Goal: Find contact information: Find contact information

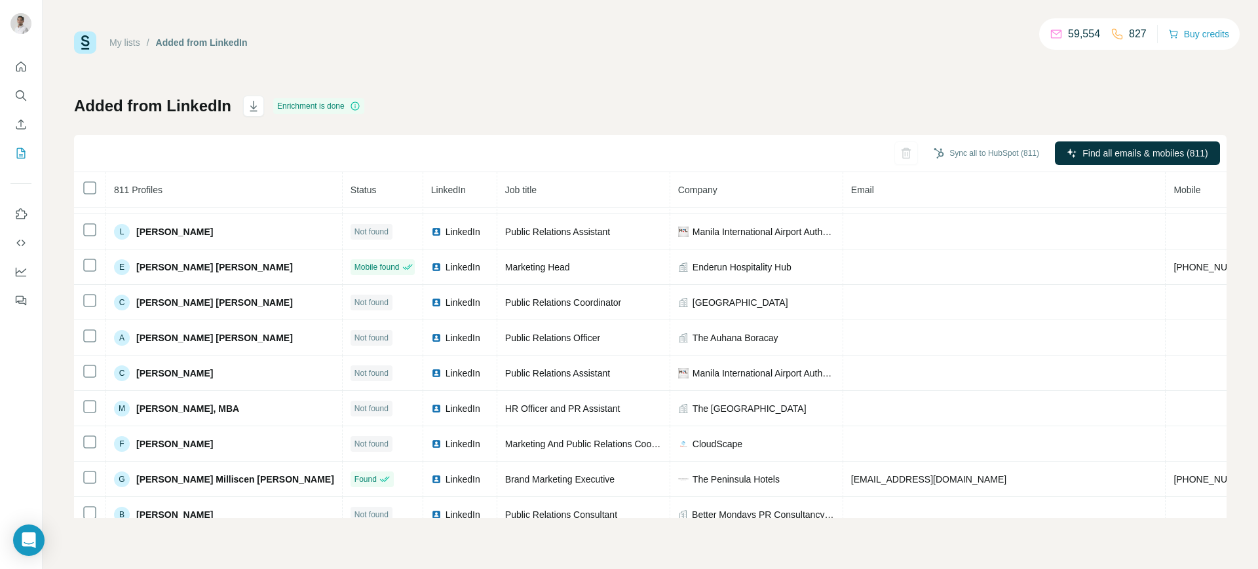
scroll to position [383, 0]
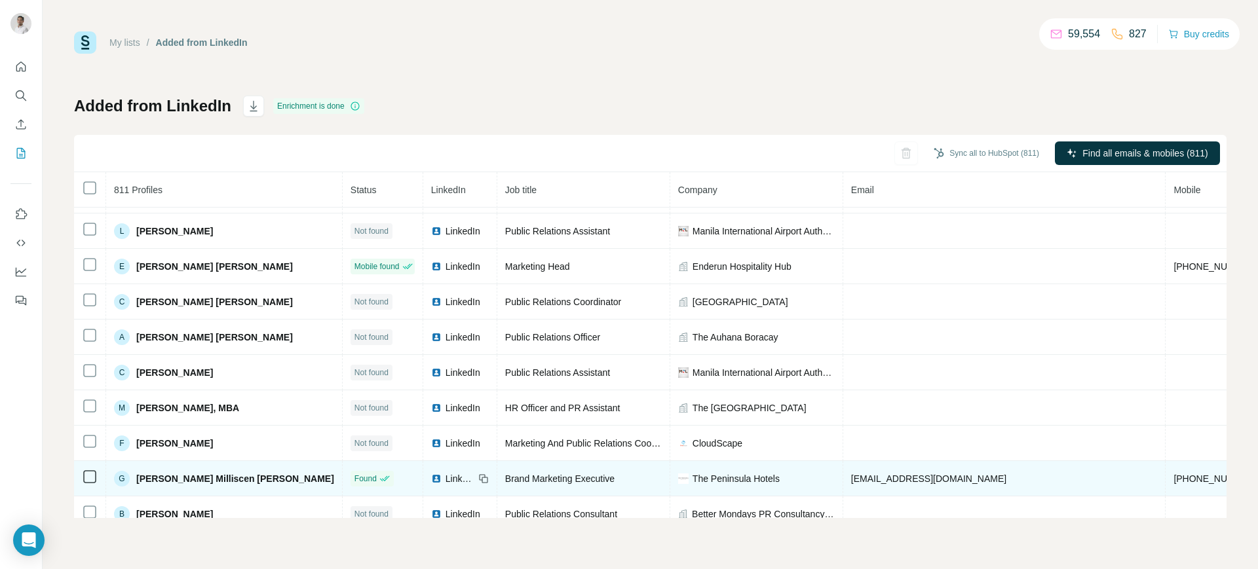
click at [843, 482] on td "[EMAIL_ADDRESS][DOMAIN_NAME]" at bounding box center [1004, 478] width 323 height 35
click at [851, 482] on span "[EMAIL_ADDRESS][DOMAIN_NAME]" at bounding box center [928, 479] width 155 height 10
copy span "[EMAIL_ADDRESS][DOMAIN_NAME]"
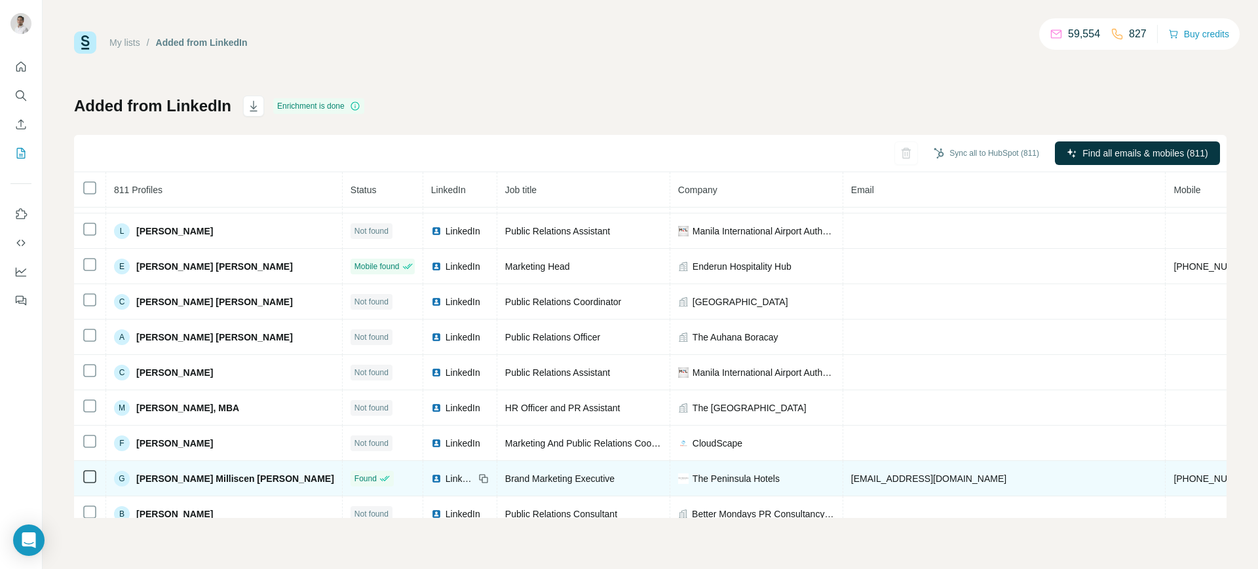
click at [478, 476] on icon at bounding box center [483, 479] width 10 height 10
click at [693, 478] on span "The Peninsula Hotels" at bounding box center [736, 478] width 87 height 13
copy span "The Peninsula Hotels"
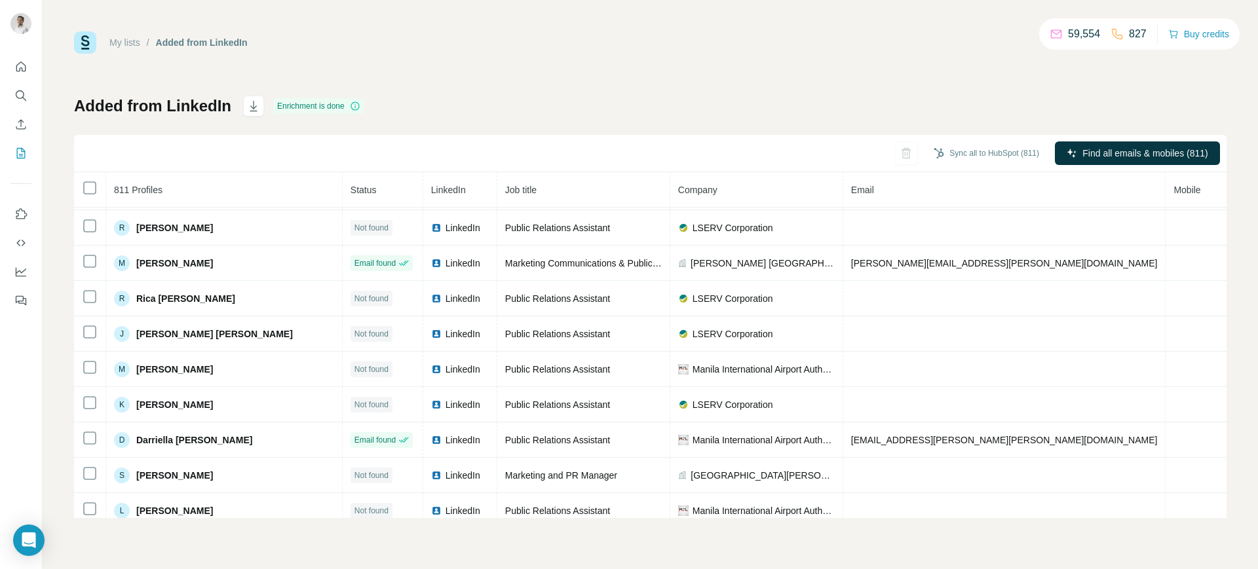
scroll to position [102, 0]
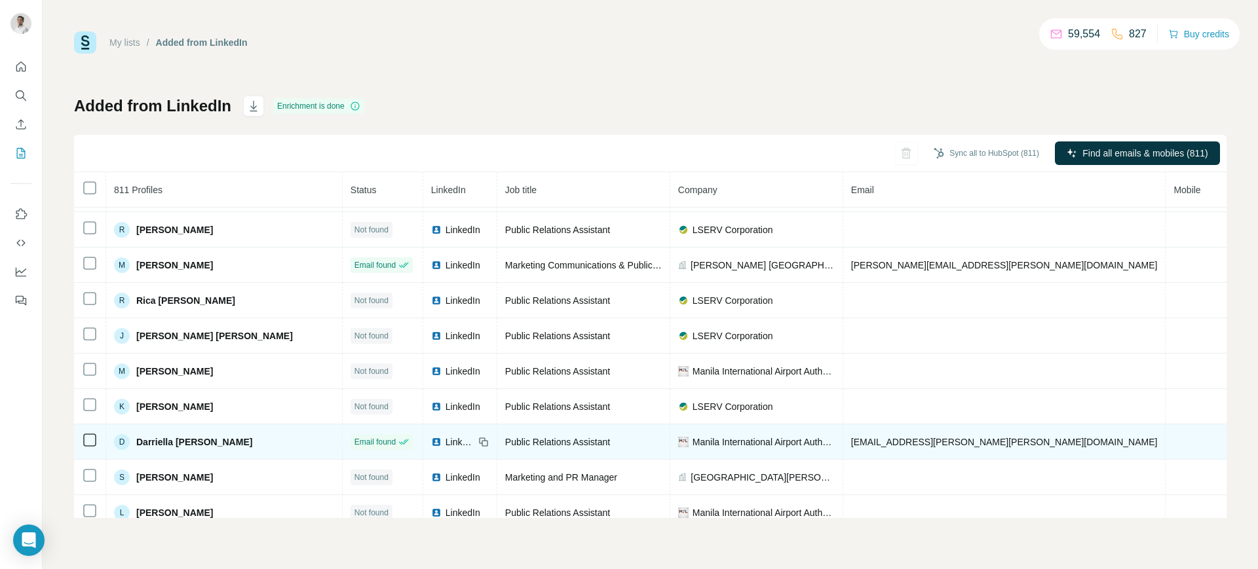
click at [851, 437] on span "[EMAIL_ADDRESS][PERSON_NAME][PERSON_NAME][DOMAIN_NAME]" at bounding box center [1004, 442] width 307 height 10
copy span "[EMAIL_ADDRESS][PERSON_NAME][PERSON_NAME][DOMAIN_NAME]"
click at [478, 437] on icon at bounding box center [483, 442] width 10 height 10
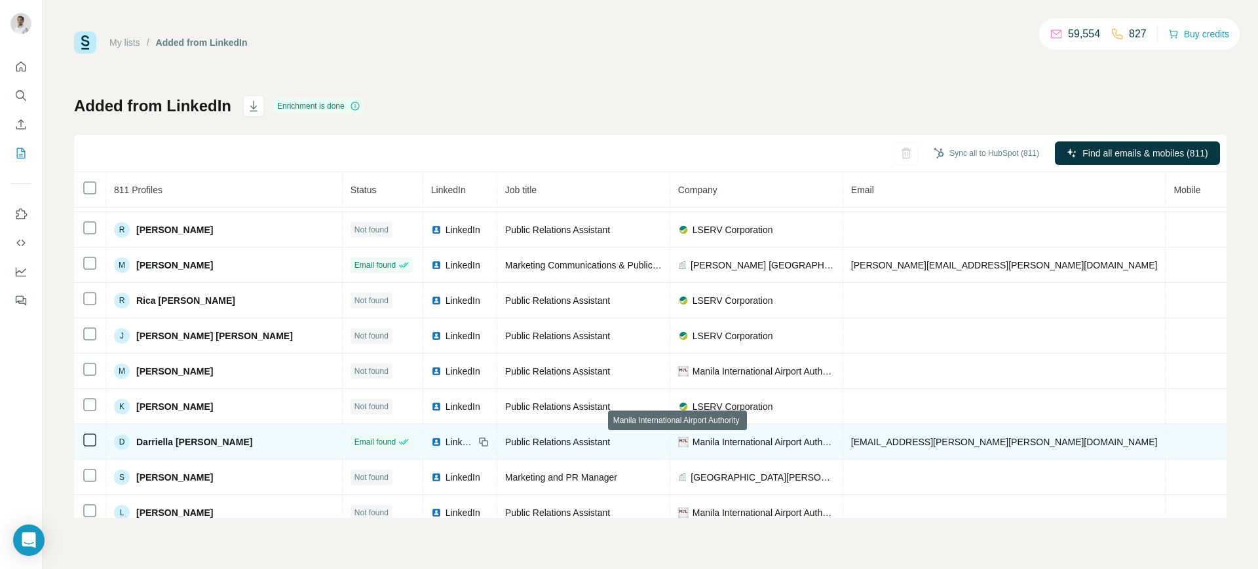
click at [693, 438] on span "Manila International Airport Authority" at bounding box center [764, 442] width 142 height 13
copy span "Manila International Airport Authority"
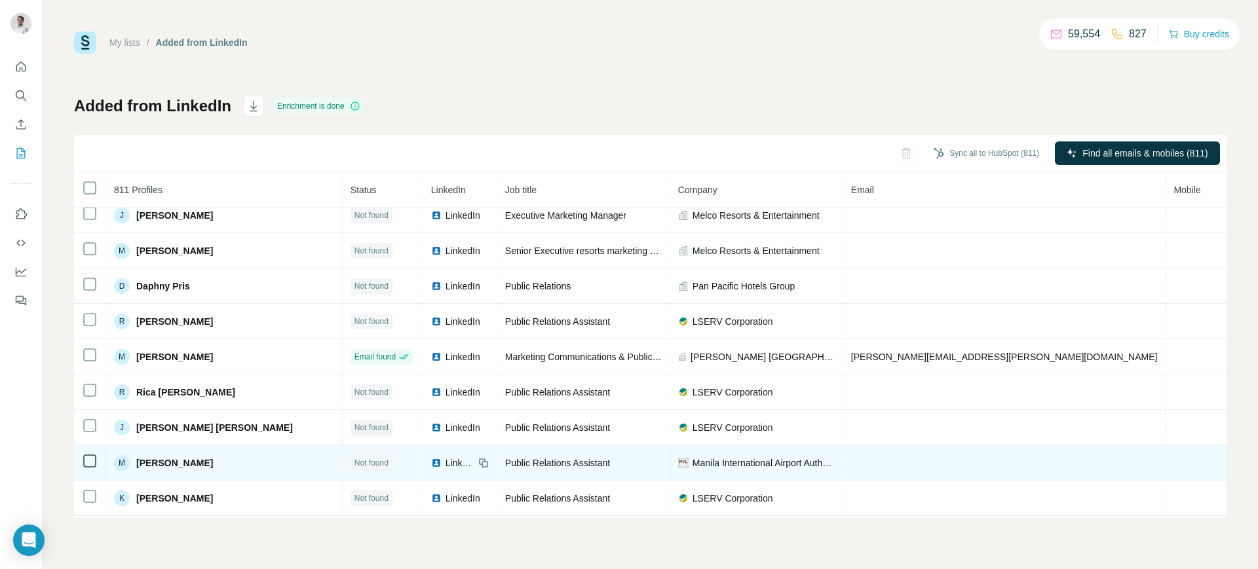
scroll to position [0, 0]
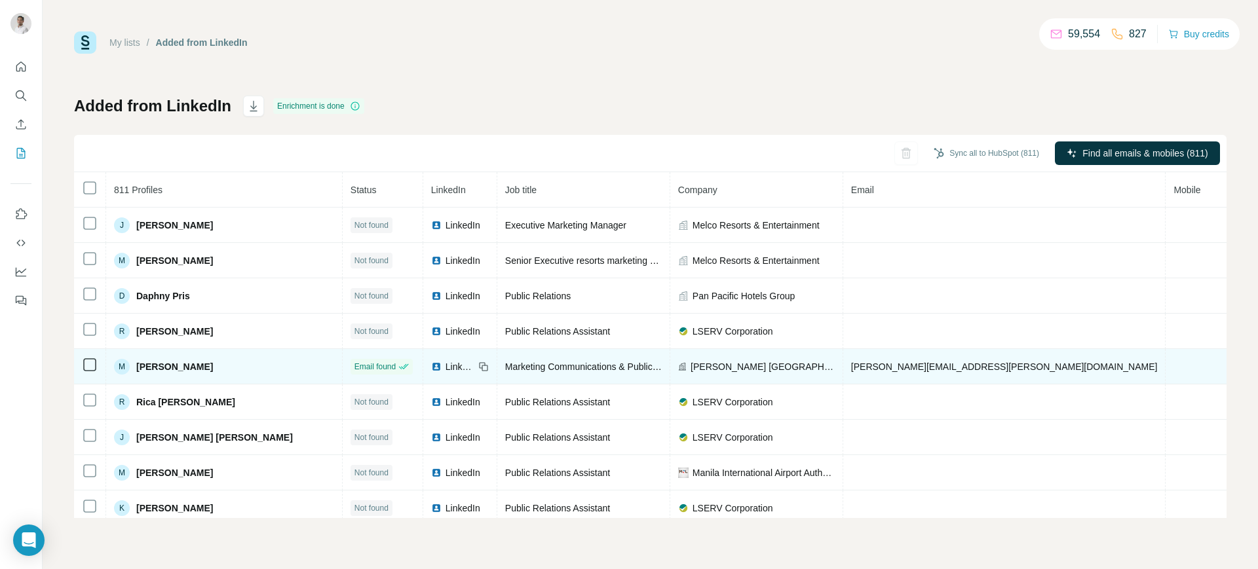
click at [851, 365] on span "[PERSON_NAME][EMAIL_ADDRESS][PERSON_NAME][DOMAIN_NAME]" at bounding box center [1004, 367] width 307 height 10
copy span "[PERSON_NAME][EMAIL_ADDRESS][PERSON_NAME][DOMAIN_NAME]"
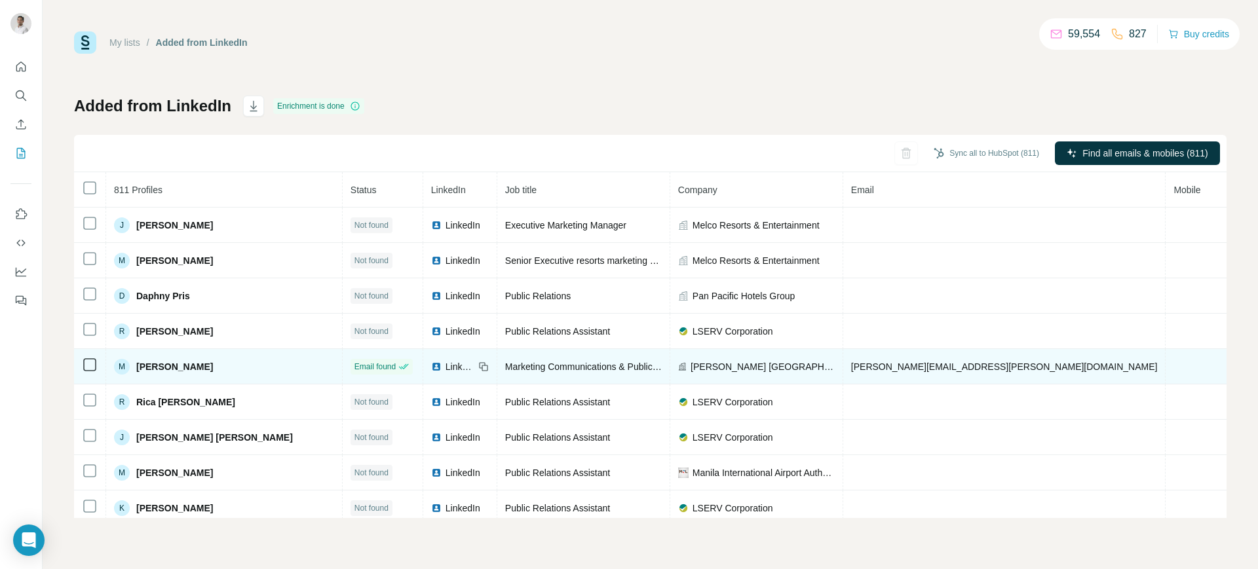
click at [478, 366] on icon at bounding box center [483, 367] width 10 height 10
click at [691, 364] on span "[PERSON_NAME] [GEOGRAPHIC_DATA]" at bounding box center [763, 366] width 144 height 13
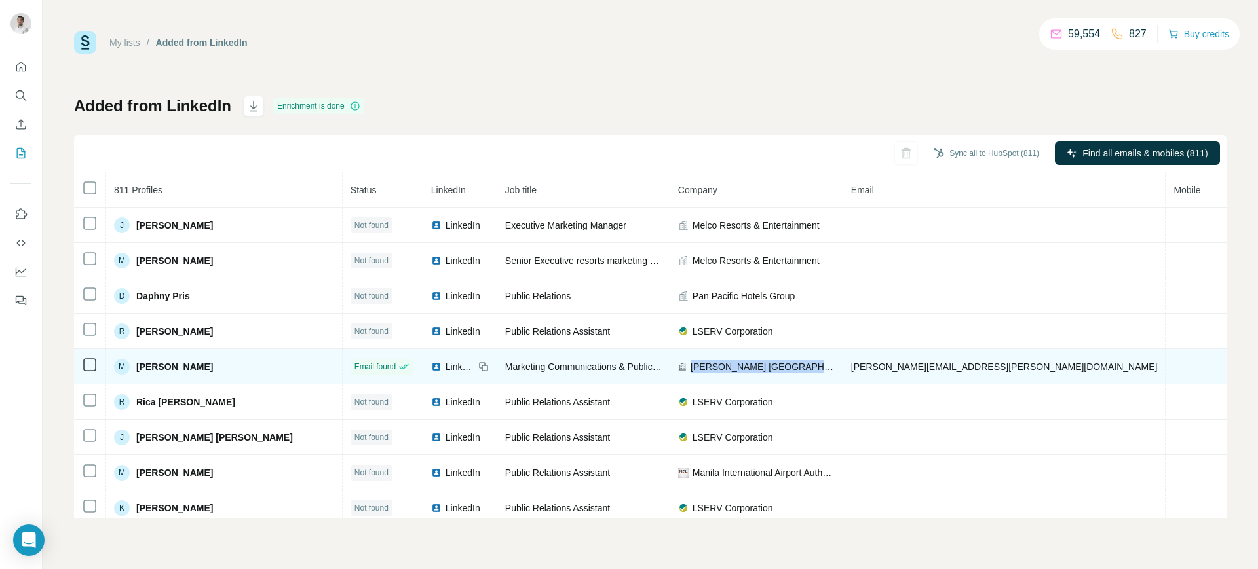
copy span "[PERSON_NAME] [GEOGRAPHIC_DATA]"
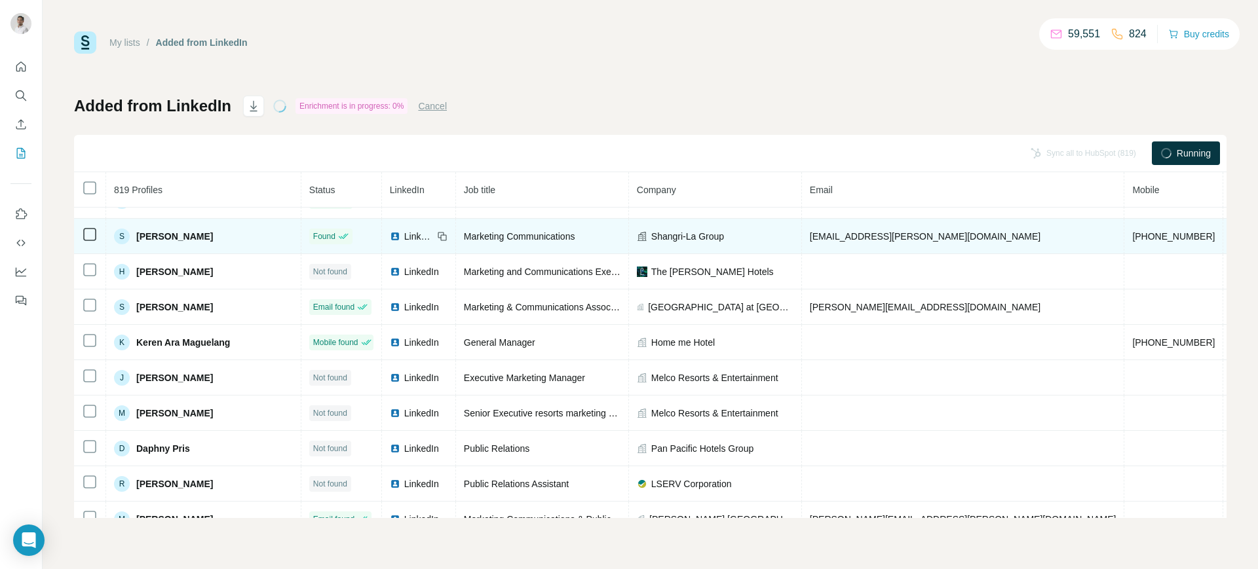
scroll to position [106, 0]
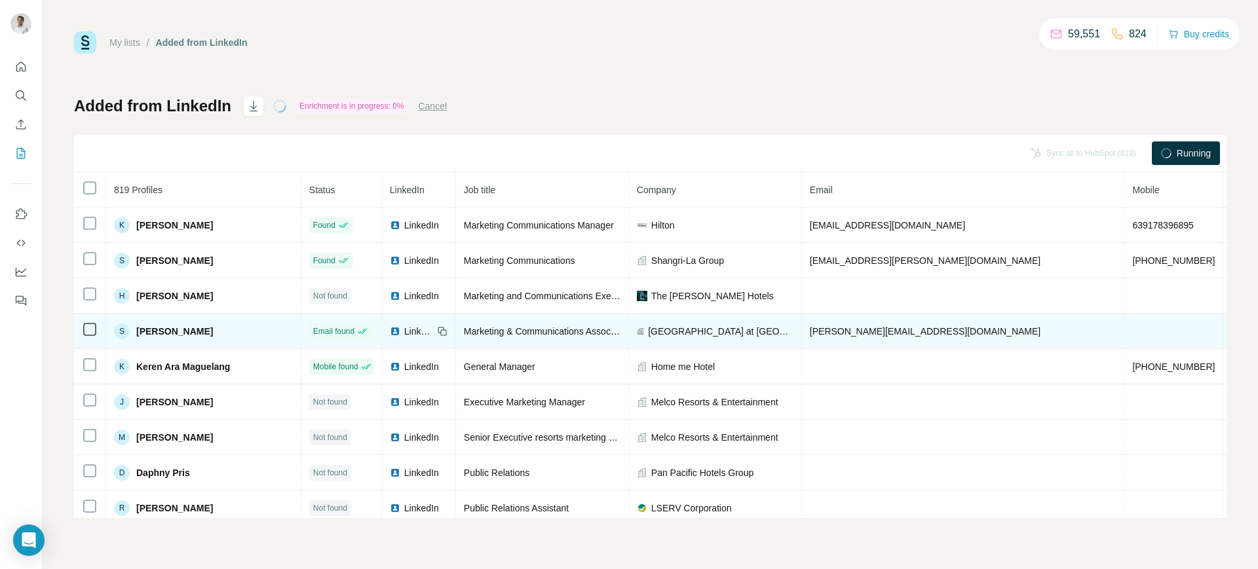
click at [813, 328] on span "[PERSON_NAME][EMAIL_ADDRESS][DOMAIN_NAME]" at bounding box center [925, 331] width 231 height 10
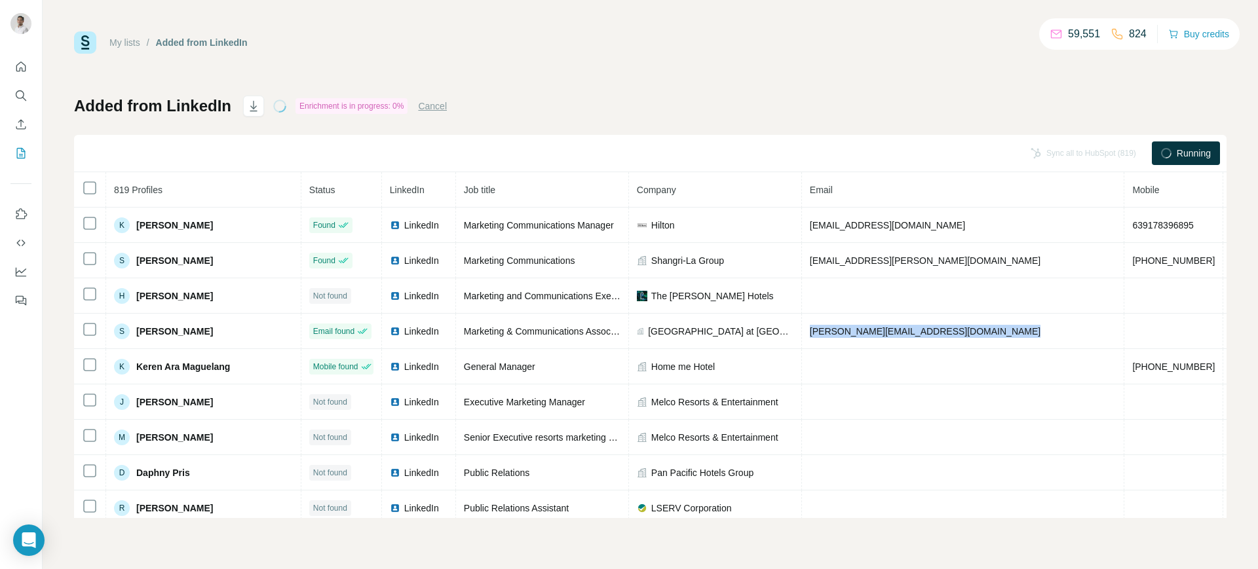
copy span "[PERSON_NAME][EMAIL_ADDRESS][DOMAIN_NAME]"
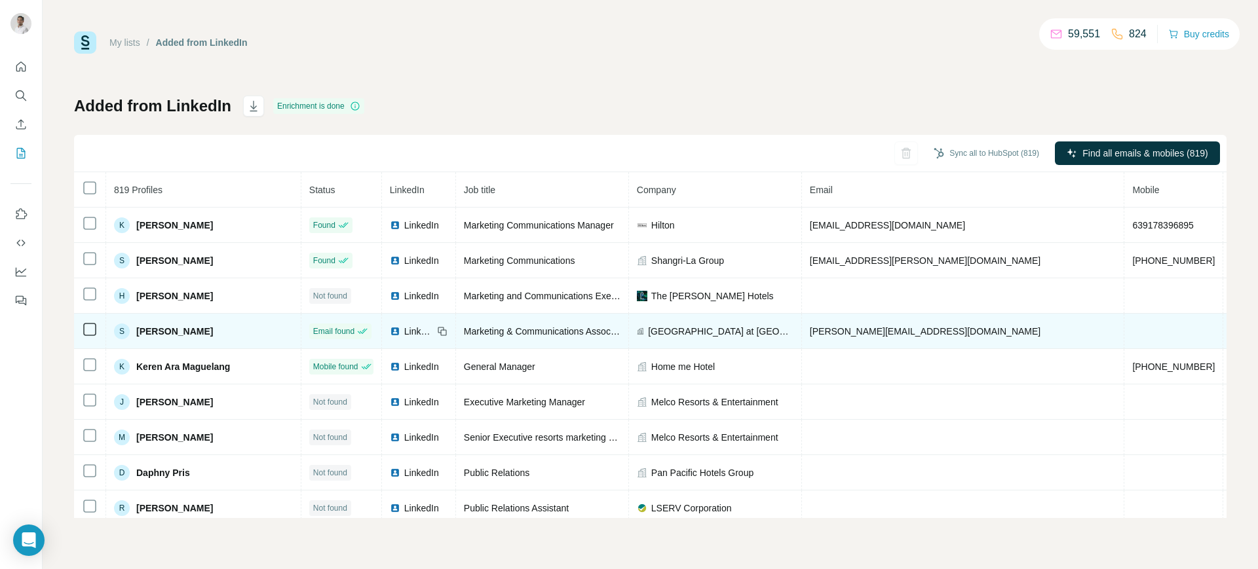
click at [437, 331] on icon at bounding box center [442, 331] width 10 height 10
click at [670, 325] on span "Novotel Suites Manila at Acqua" at bounding box center [720, 331] width 145 height 13
copy span "Novotel Suites Manila at Acqua"
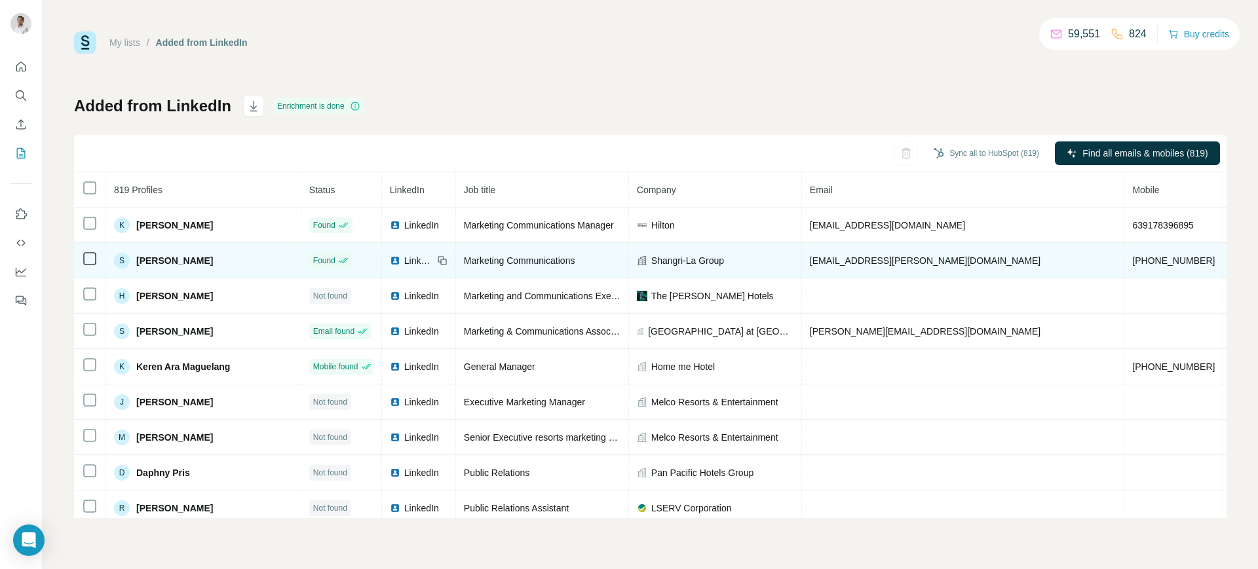
click at [832, 258] on span "sofia.alonzo@shangri-la.com" at bounding box center [925, 261] width 231 height 10
copy span "sofia.alonzo@shangri-la.com"
click at [437, 259] on icon at bounding box center [442, 261] width 10 height 10
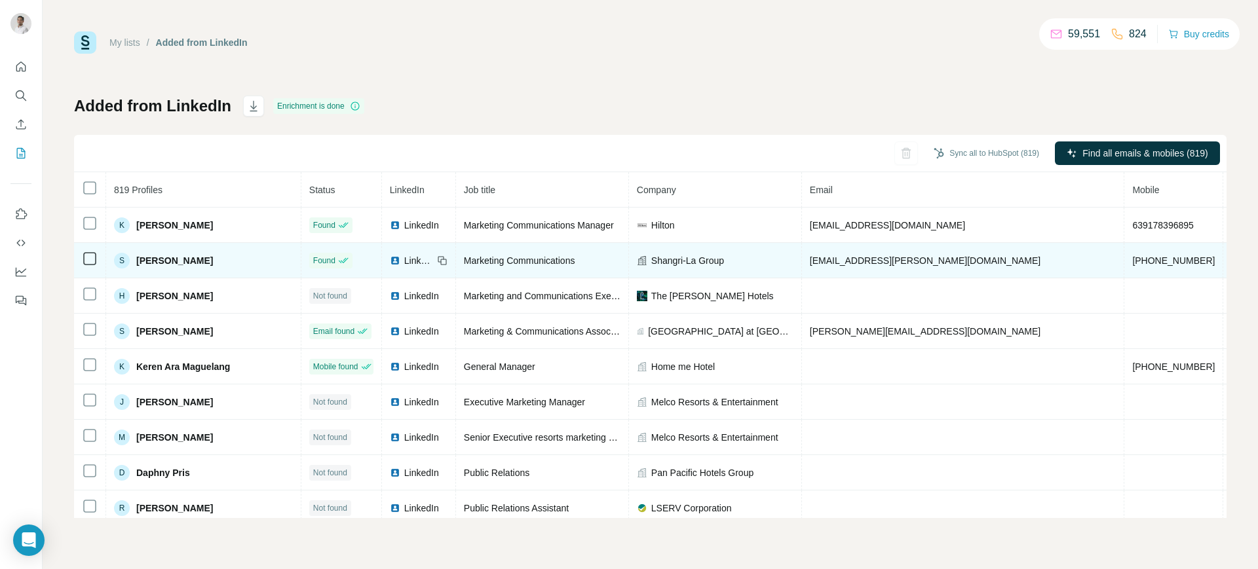
click at [645, 251] on td "Shangri-La Group" at bounding box center [715, 260] width 173 height 35
copy span "Shangri-La Group"
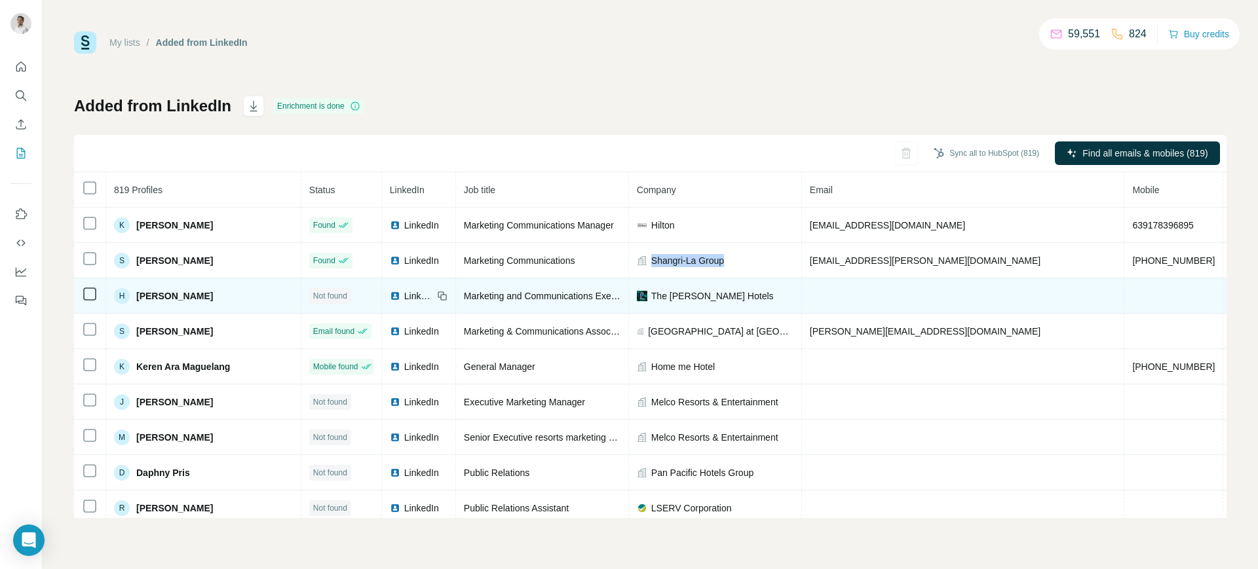
scroll to position [0, 0]
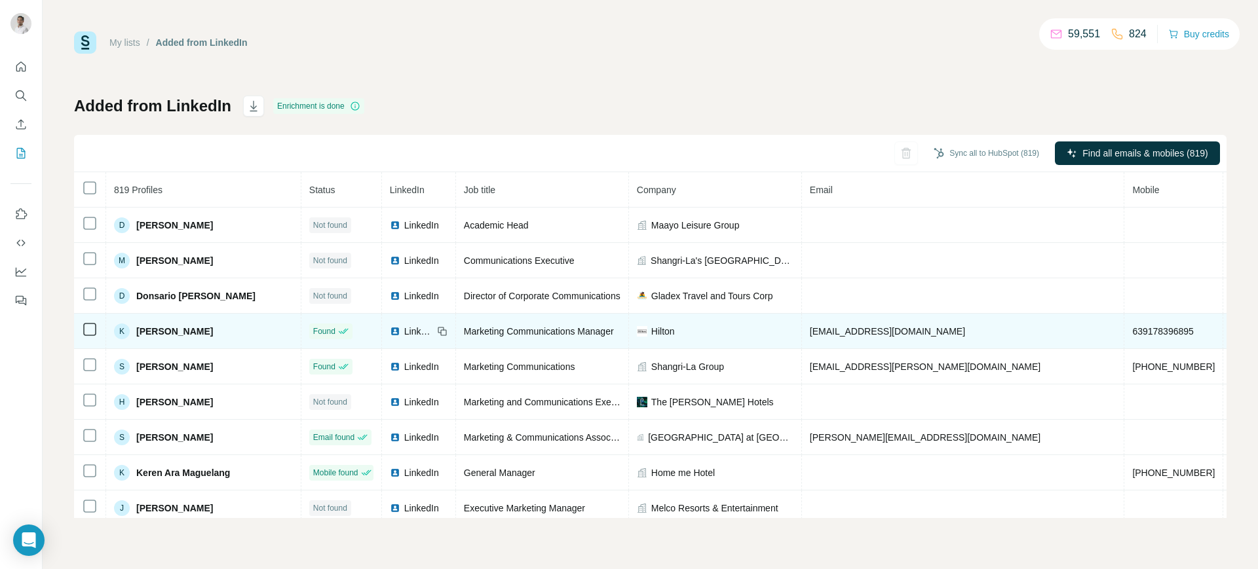
click at [810, 333] on span "kgutierrez@hilton.com" at bounding box center [887, 331] width 155 height 10
copy span "kgutierrez@hilton.com"
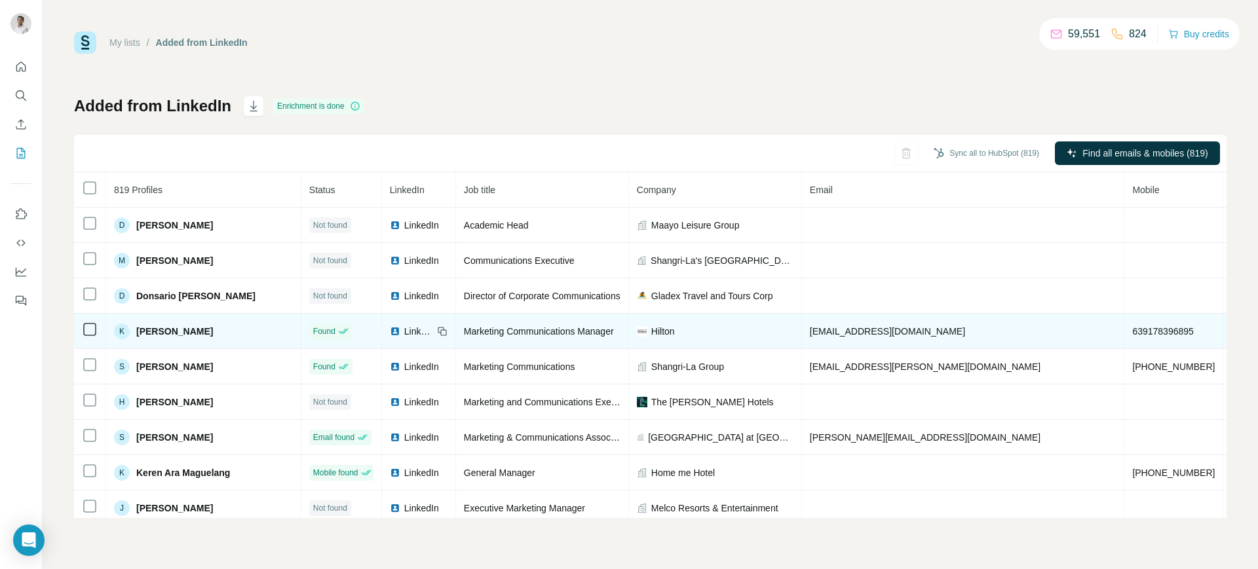
click at [437, 328] on icon at bounding box center [442, 331] width 10 height 10
click at [651, 328] on span "Hilton" at bounding box center [663, 331] width 24 height 13
copy span "Hilton"
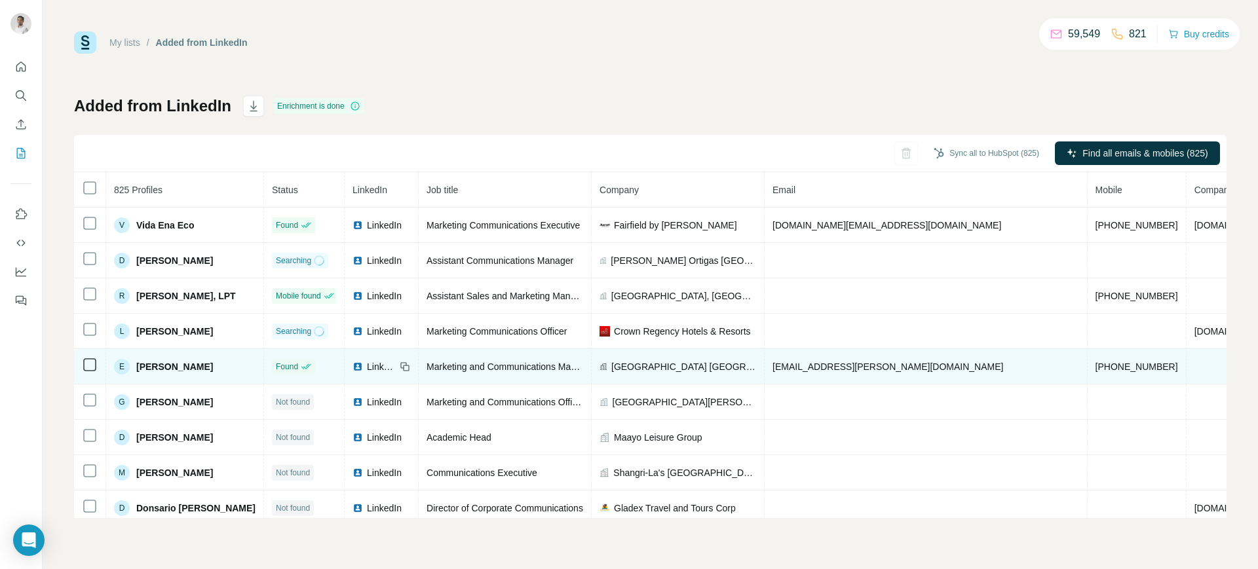
click at [820, 362] on span "[EMAIL_ADDRESS][PERSON_NAME][DOMAIN_NAME]" at bounding box center [887, 367] width 231 height 10
click at [820, 362] on span "elyssa.mendoza@modala.ph" at bounding box center [887, 367] width 231 height 10
copy span "elyssa.mendoza@modala.ph"
click at [400, 362] on icon at bounding box center [405, 367] width 10 height 10
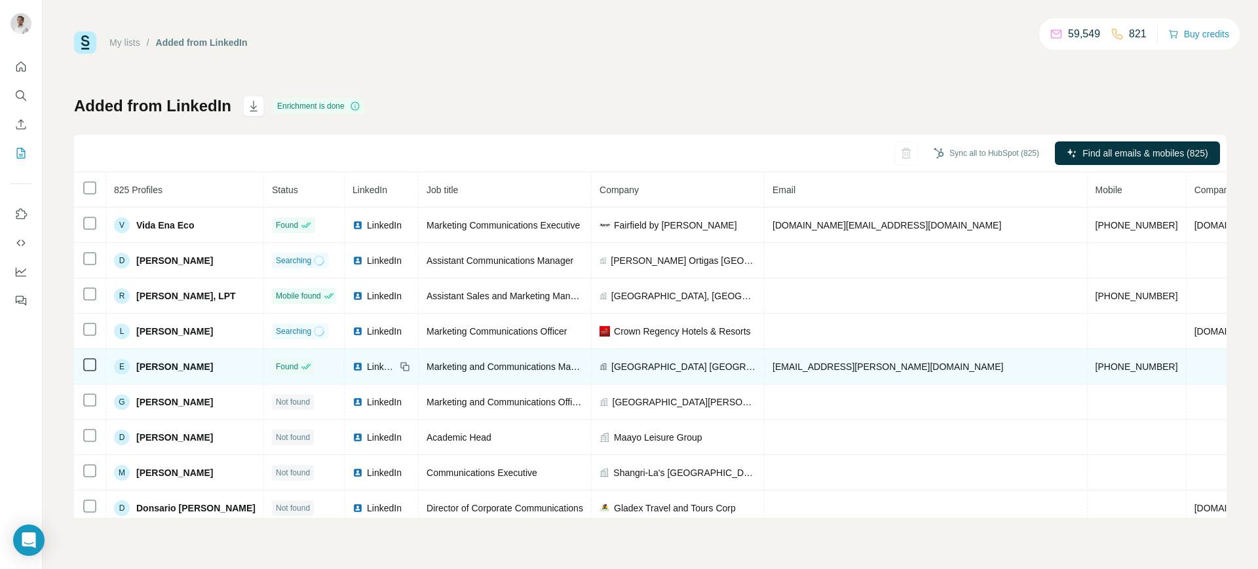
click at [634, 362] on span "Modala Beach Resort Panglao" at bounding box center [683, 366] width 145 height 13
copy span "Modala Beach Resort Panglao"
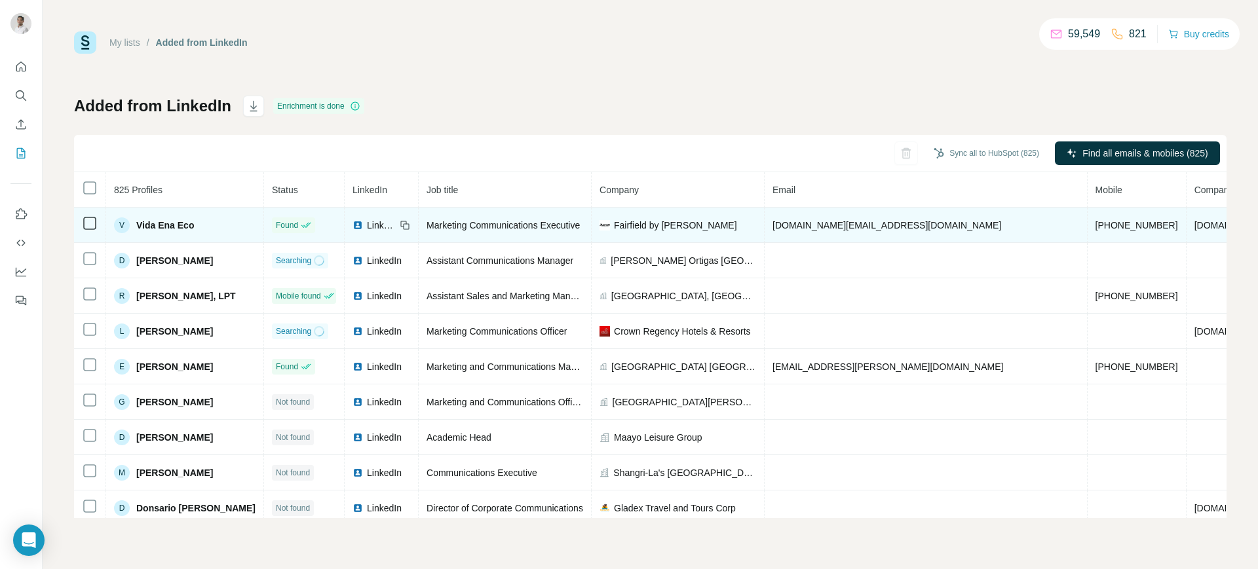
click at [801, 220] on span "vida.eco@marriott.com" at bounding box center [886, 225] width 229 height 10
copy span "vida.eco@marriott.com"
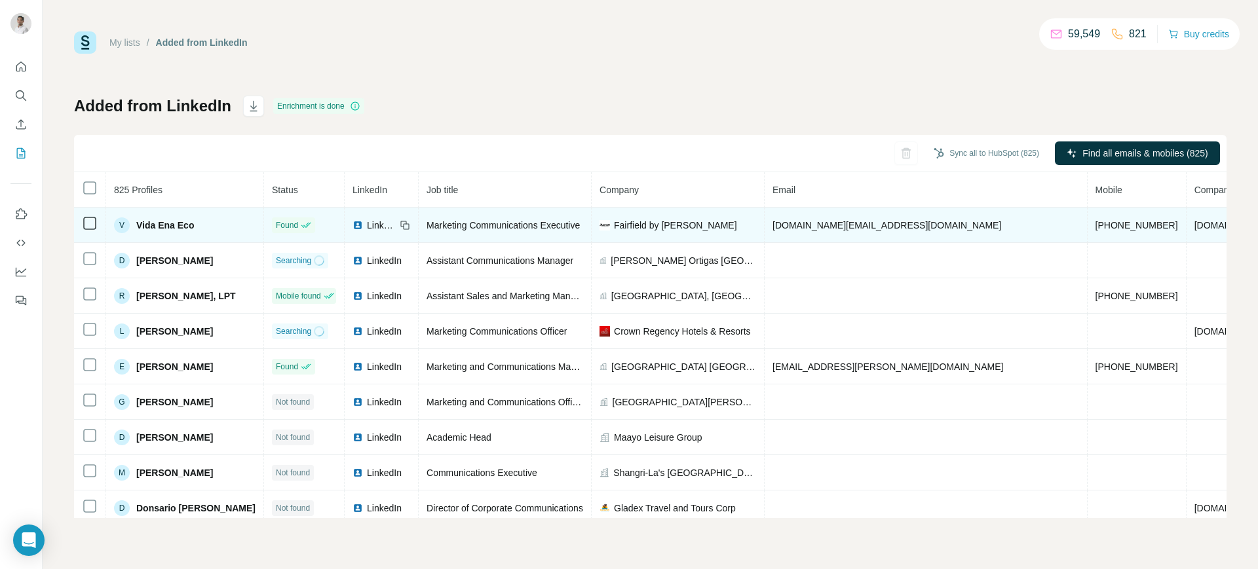
click at [400, 227] on icon at bounding box center [405, 225] width 10 height 10
click at [624, 225] on span "Fairfield by Marriott" at bounding box center [675, 225] width 123 height 13
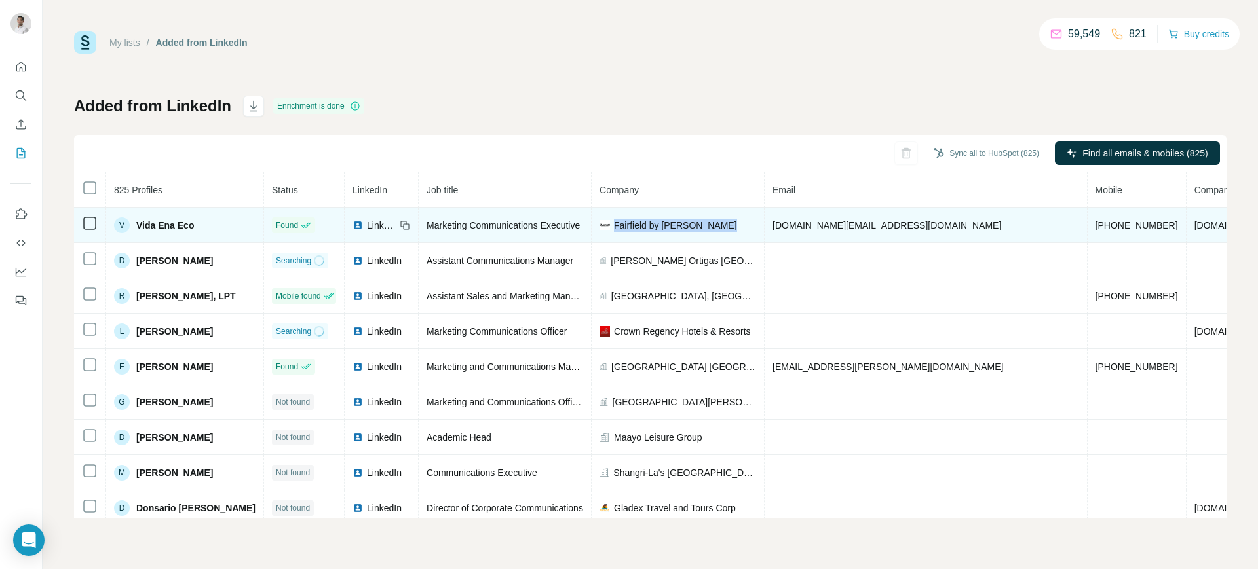
copy span "Fairfield by Marriott"
